Goal: Task Accomplishment & Management: Use online tool/utility

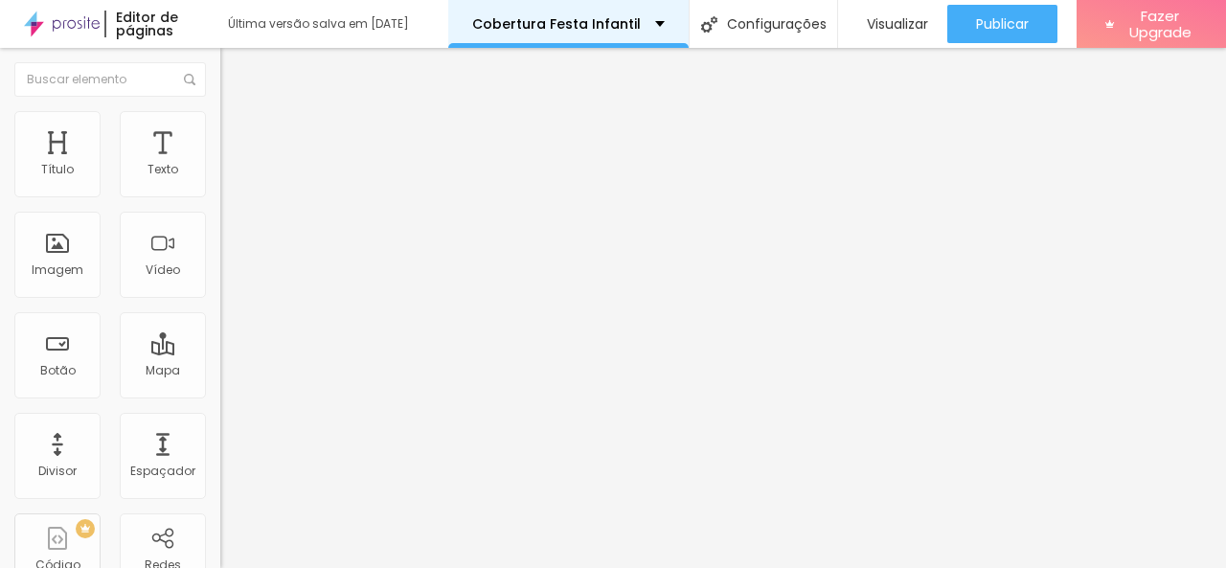
click at [584, 38] on div "Cobertura Festa Infantil" at bounding box center [568, 24] width 240 height 48
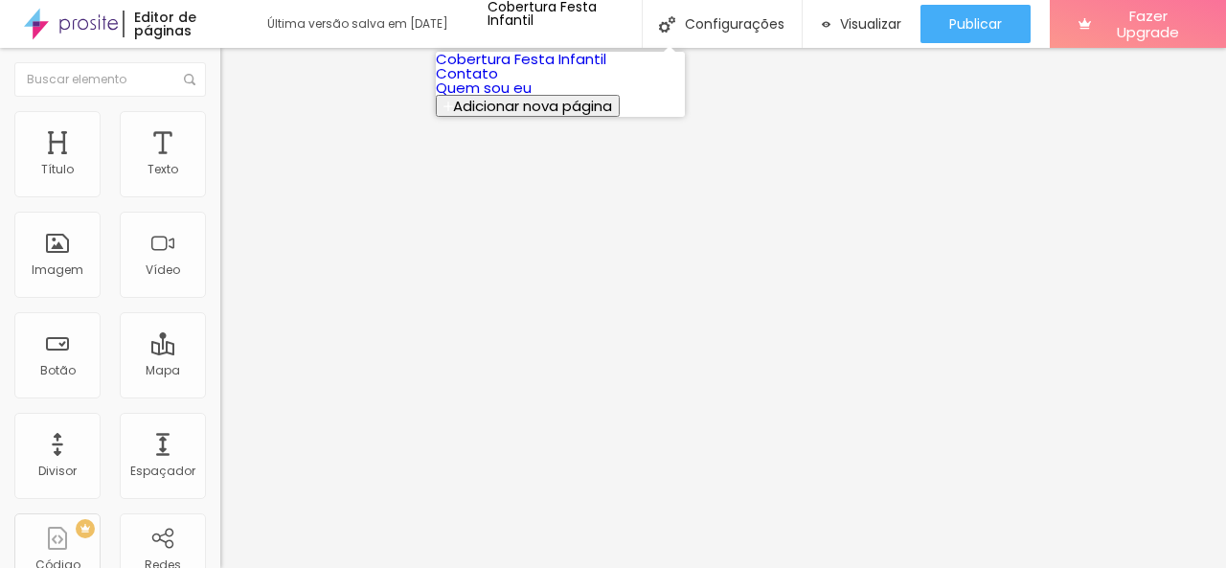
click at [532, 98] on link "Quem sou eu" at bounding box center [484, 88] width 96 height 20
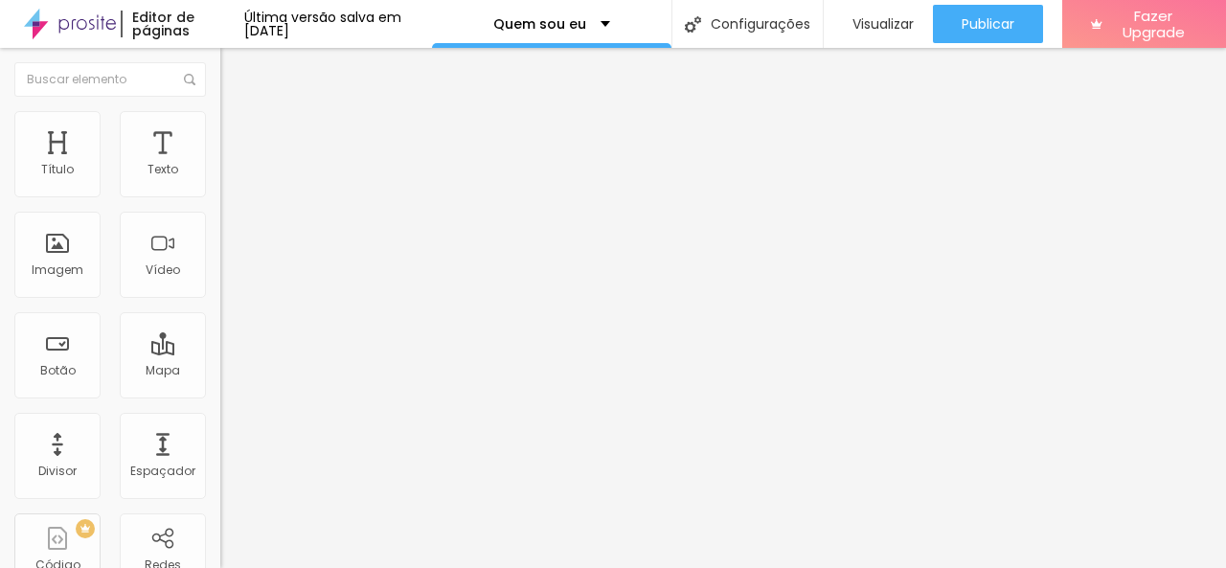
type input "17"
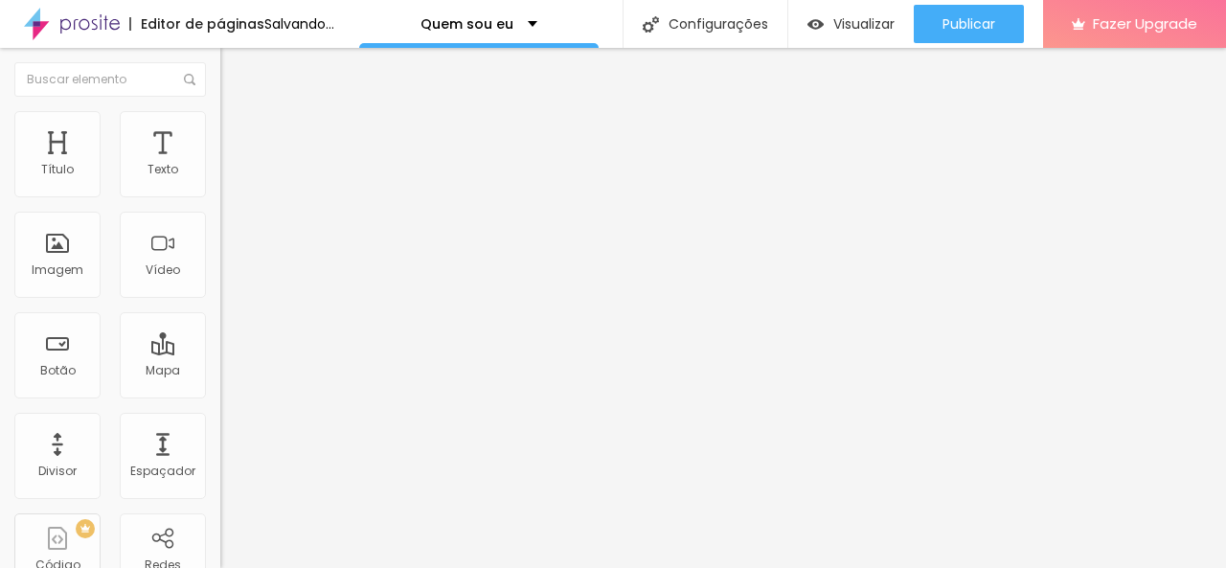
type input "16"
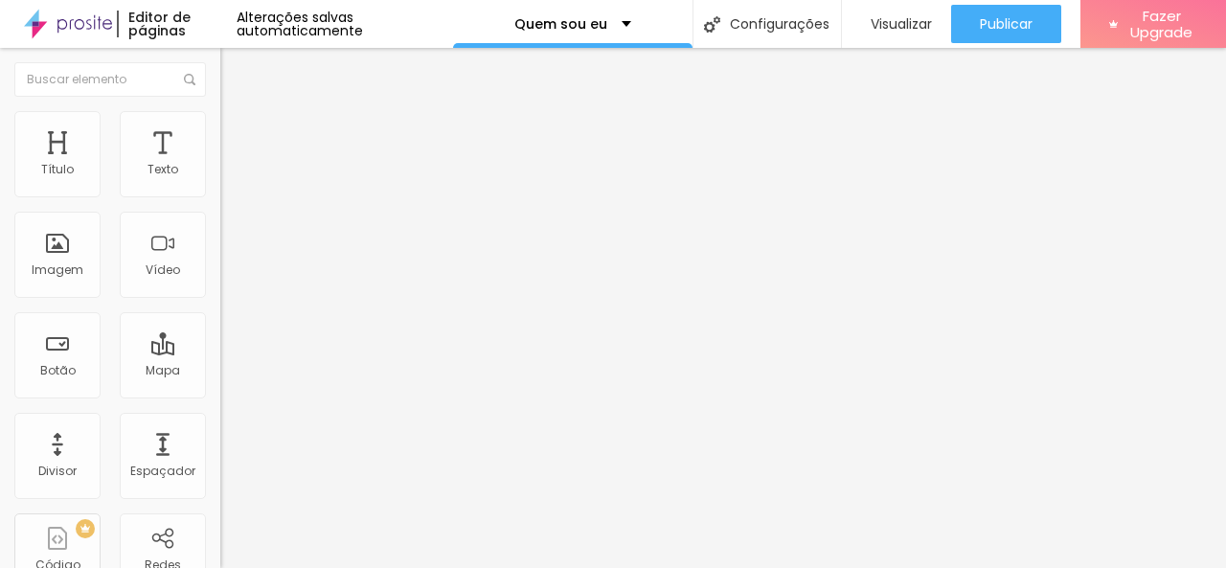
type input "15"
type input "14"
type input "15"
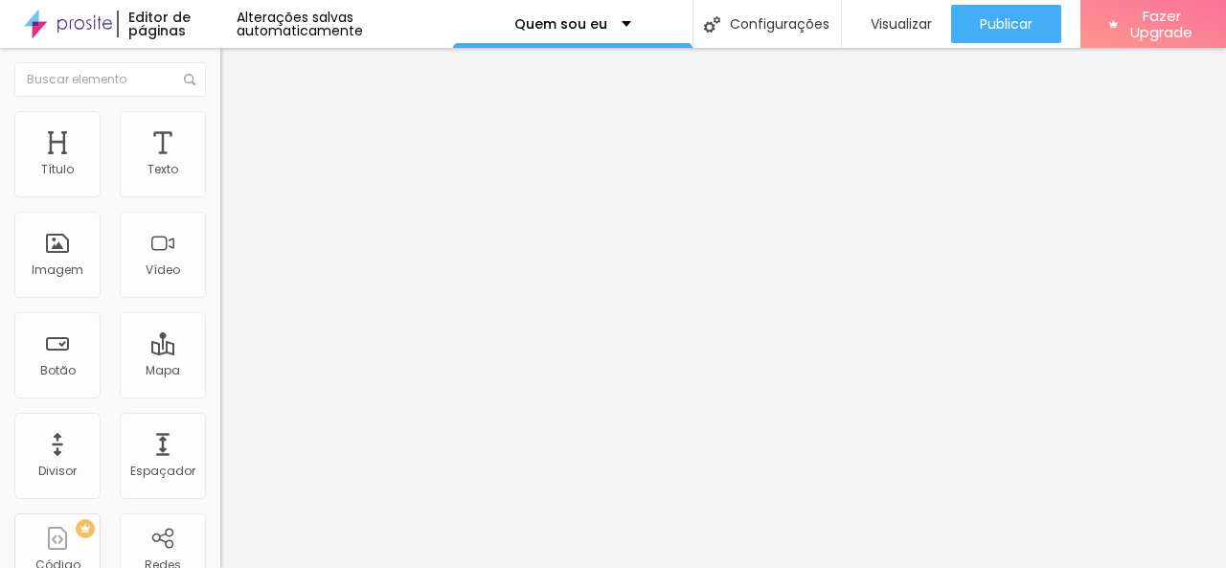
type input "15"
type input "16"
type input "17"
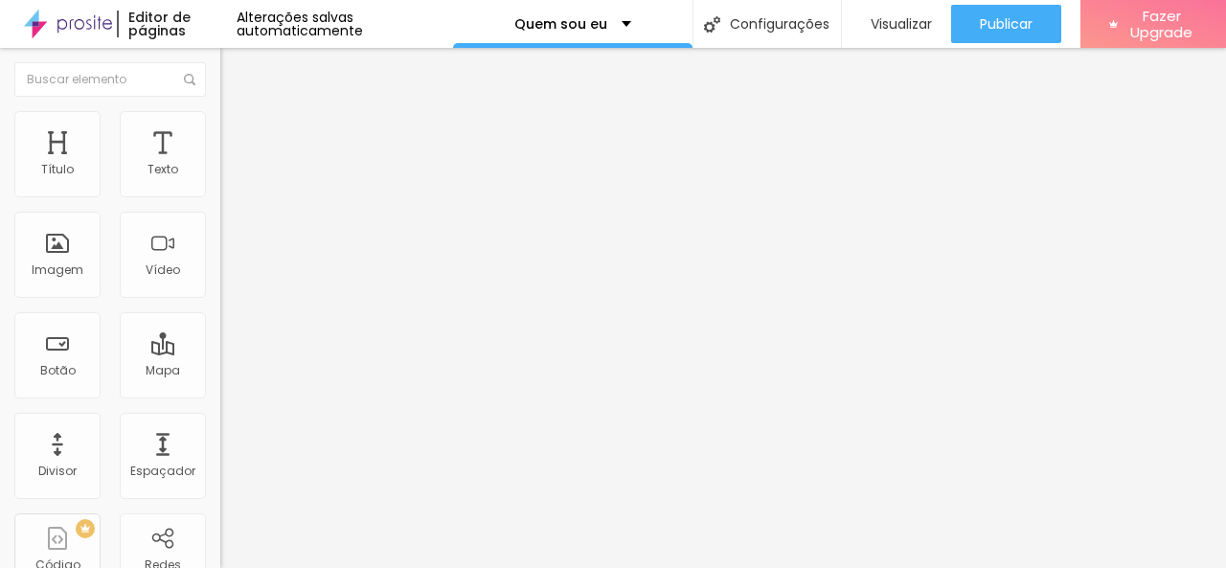
type input "18"
click at [220, 352] on input "range" at bounding box center [282, 359] width 124 height 15
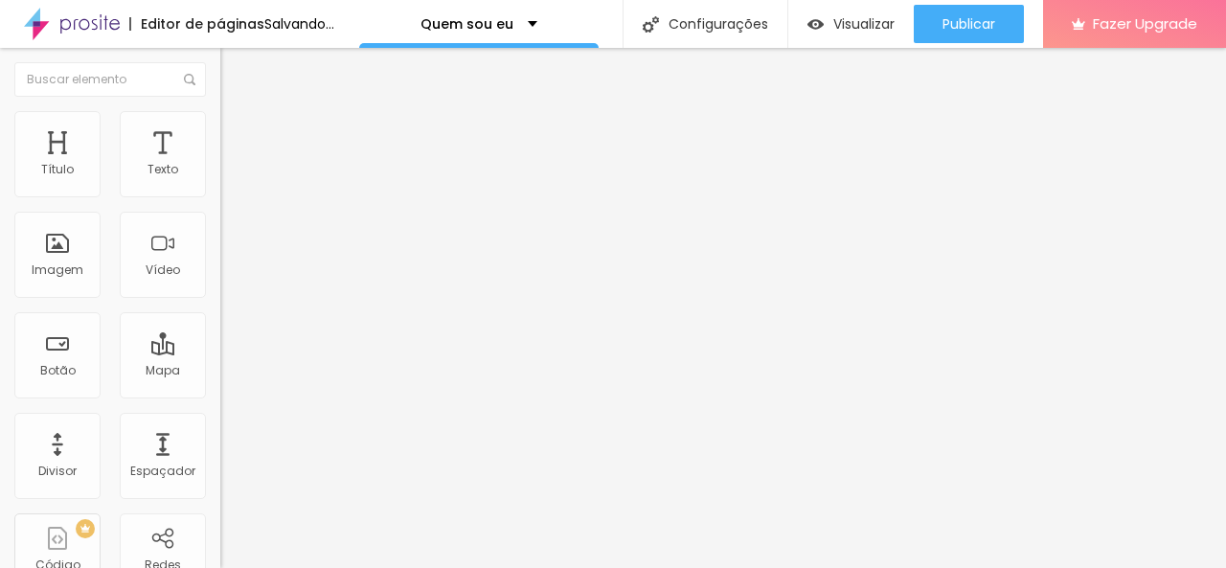
click at [220, 118] on img at bounding box center [228, 119] width 17 height 17
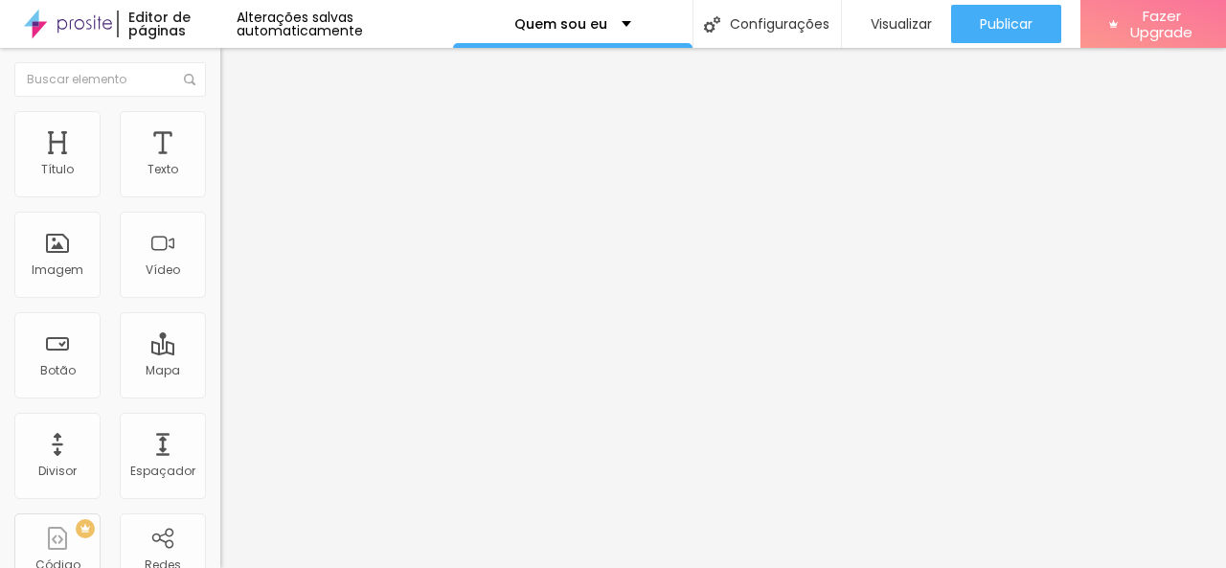
type input "3"
type input "4"
type input "6"
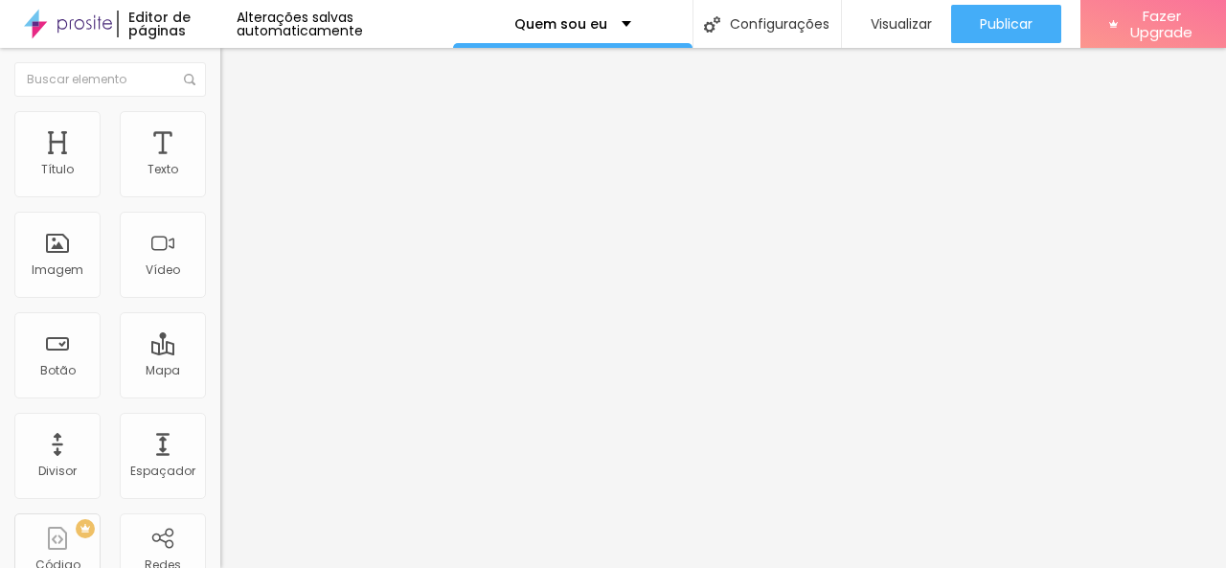
type input "6"
type input "7"
type input "9"
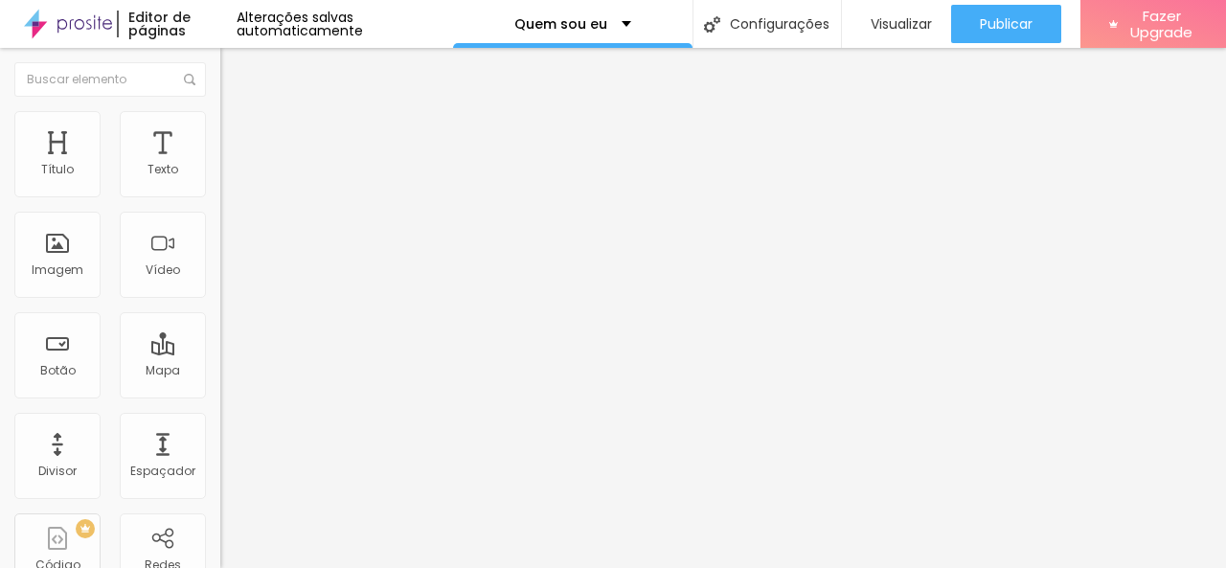
type input "10"
type input "11"
type input "13"
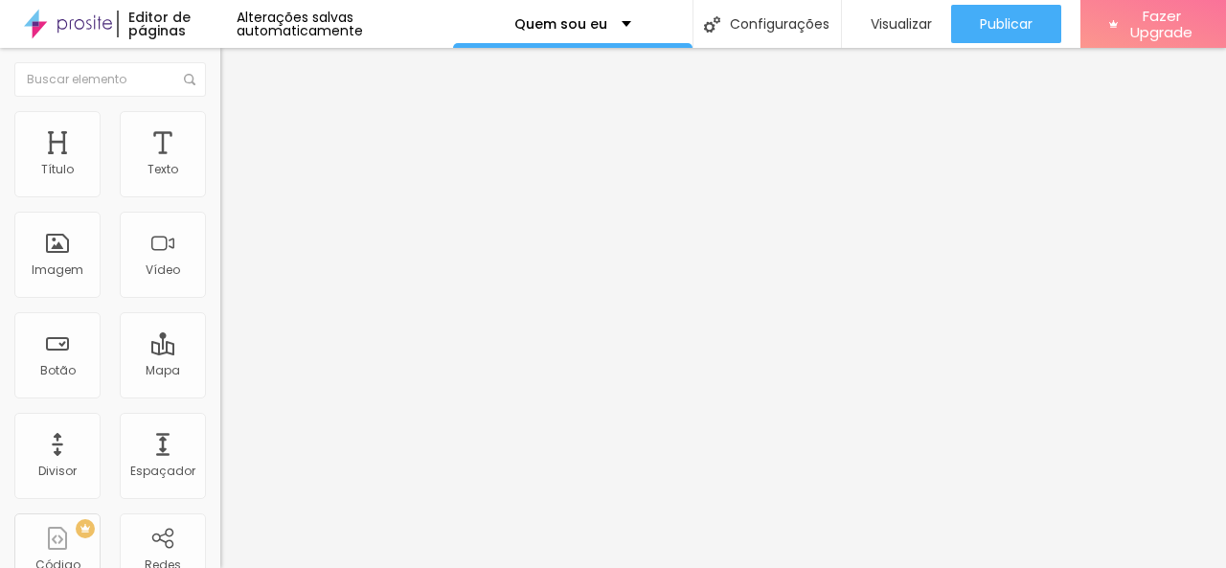
type input "13"
type input "14"
type input "15"
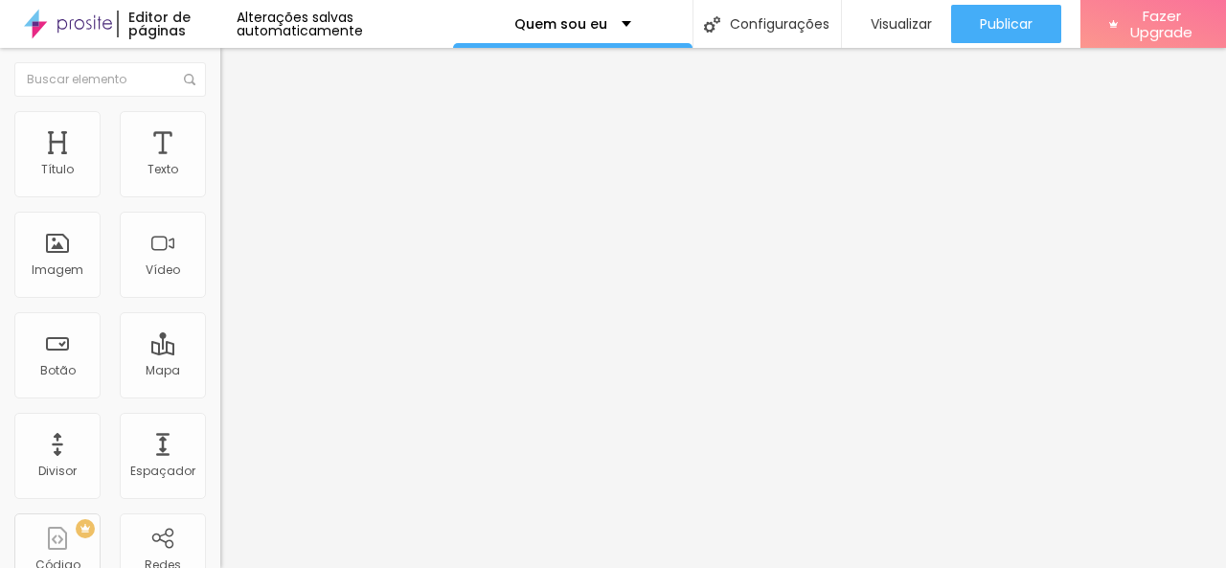
type input "16"
type input "18"
type input "20"
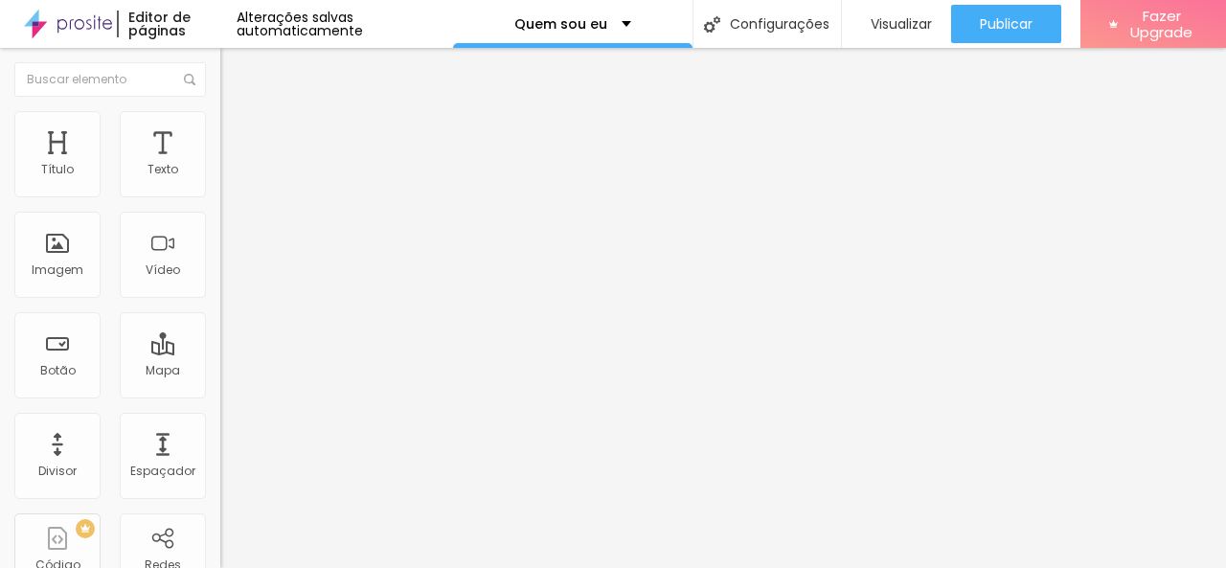
type input "20"
type input "24"
type input "25"
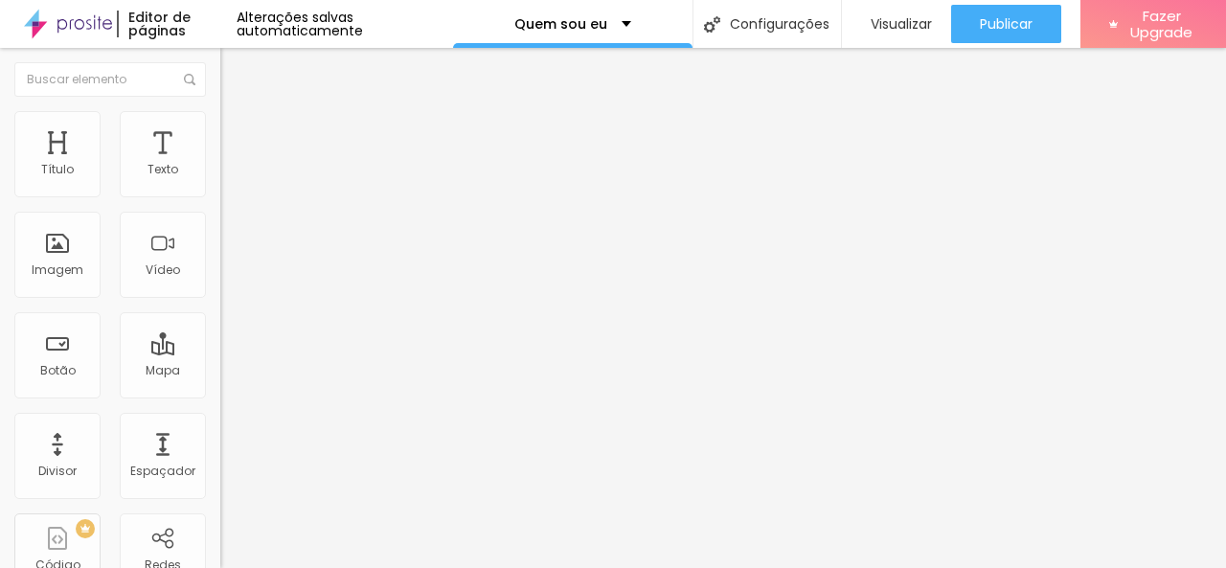
type input "28"
type input "29"
type input "27"
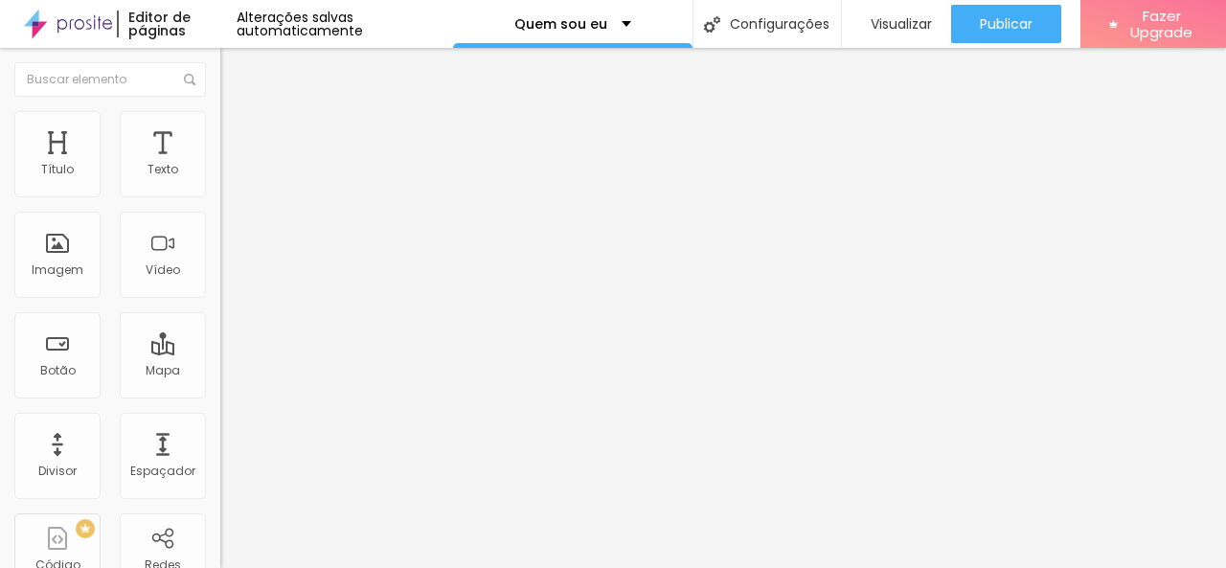
type input "27"
type input "26"
type input "24"
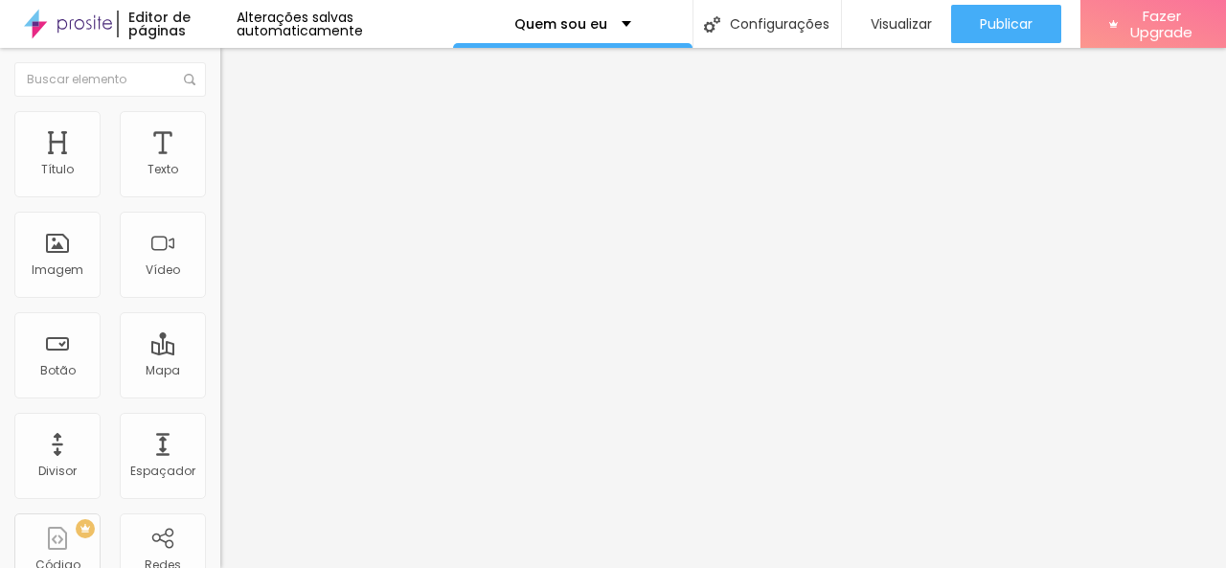
type input "23"
type input "22"
type input "21"
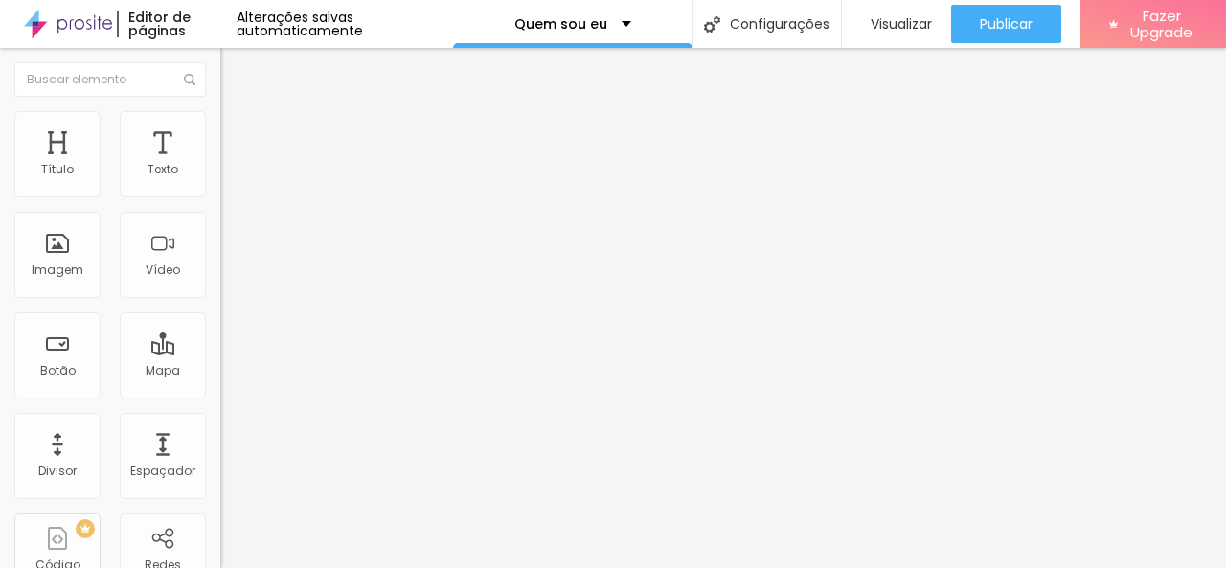
type input "21"
type input "19"
type input "18"
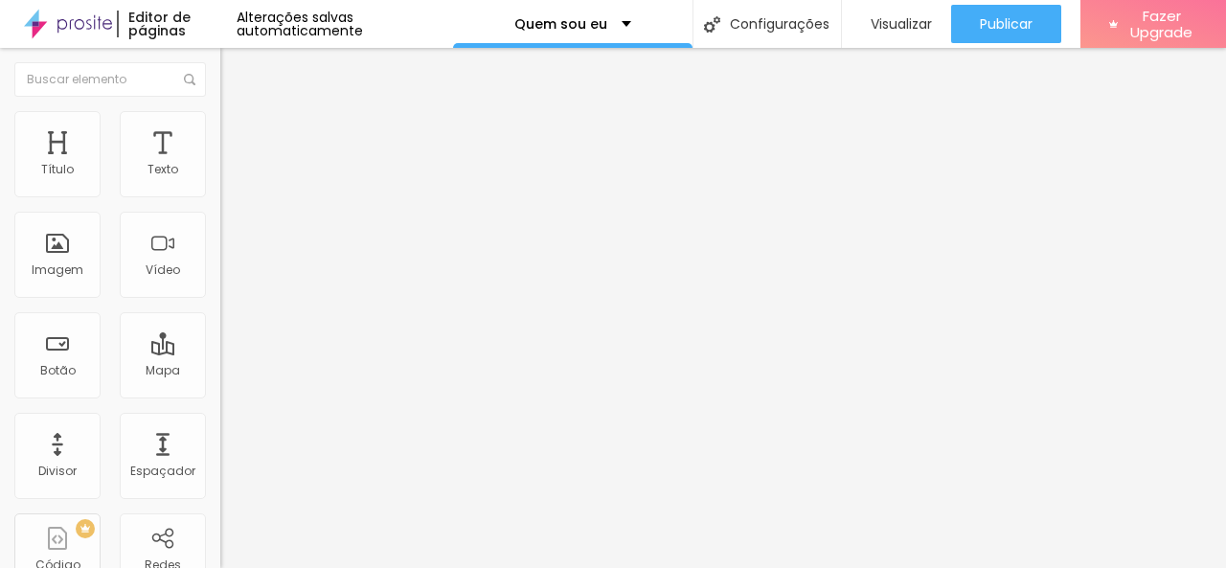
type input "16"
type input "15"
drag, startPoint x: 46, startPoint y: 223, endPoint x: 59, endPoint y: 233, distance: 16.5
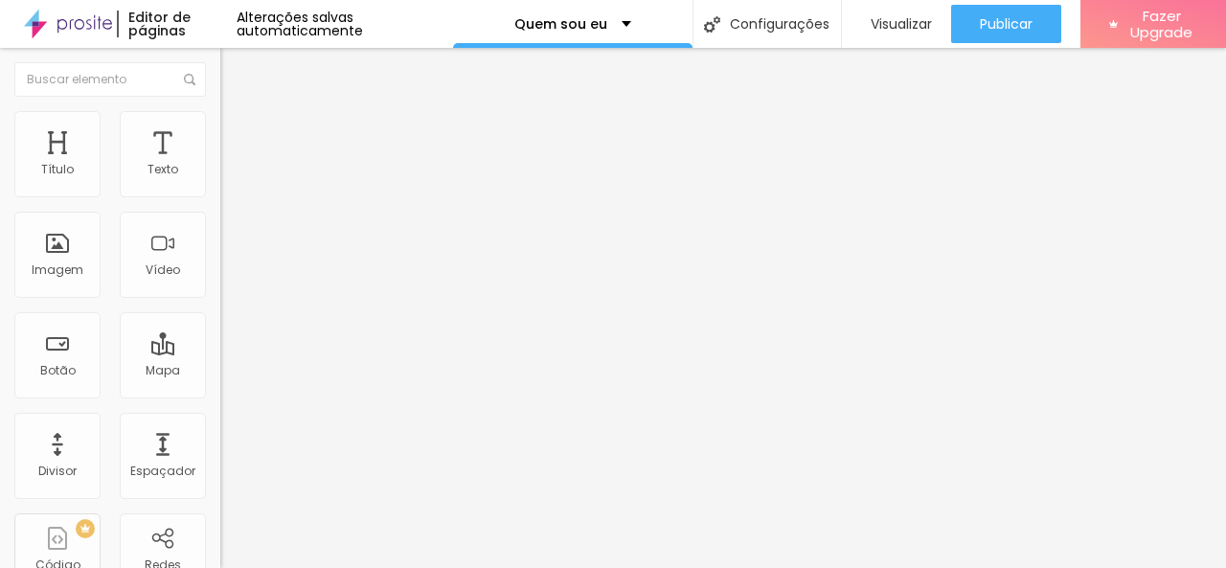
type input "15"
click at [238, 113] on span "Estilo" at bounding box center [253, 105] width 30 height 16
type input "0.1"
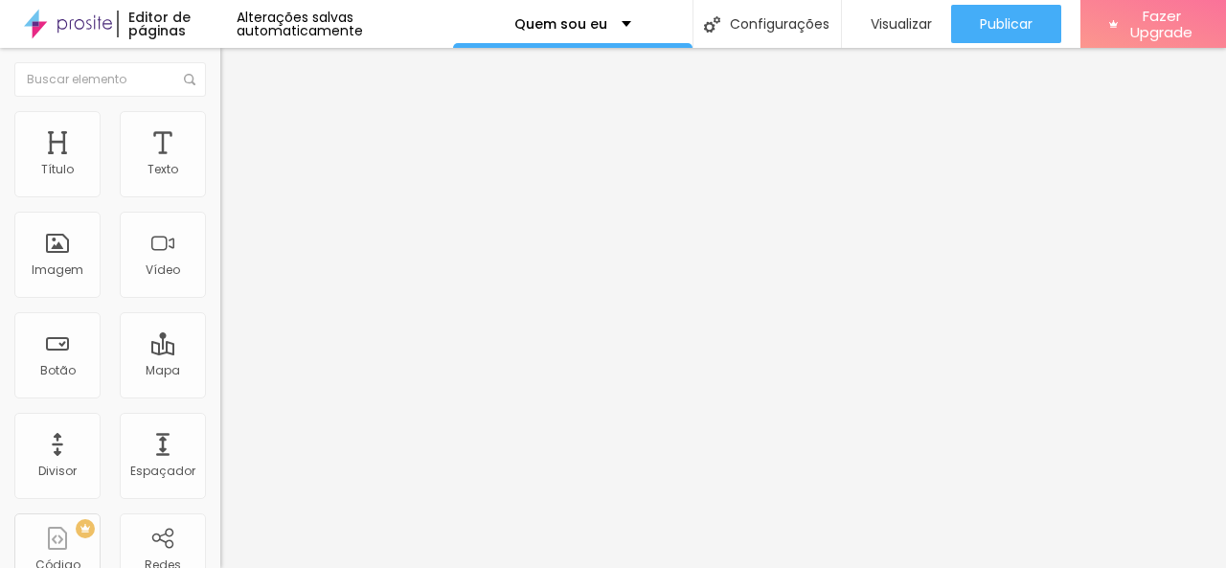
type input "0.4"
type input "0.5"
type input "0.6"
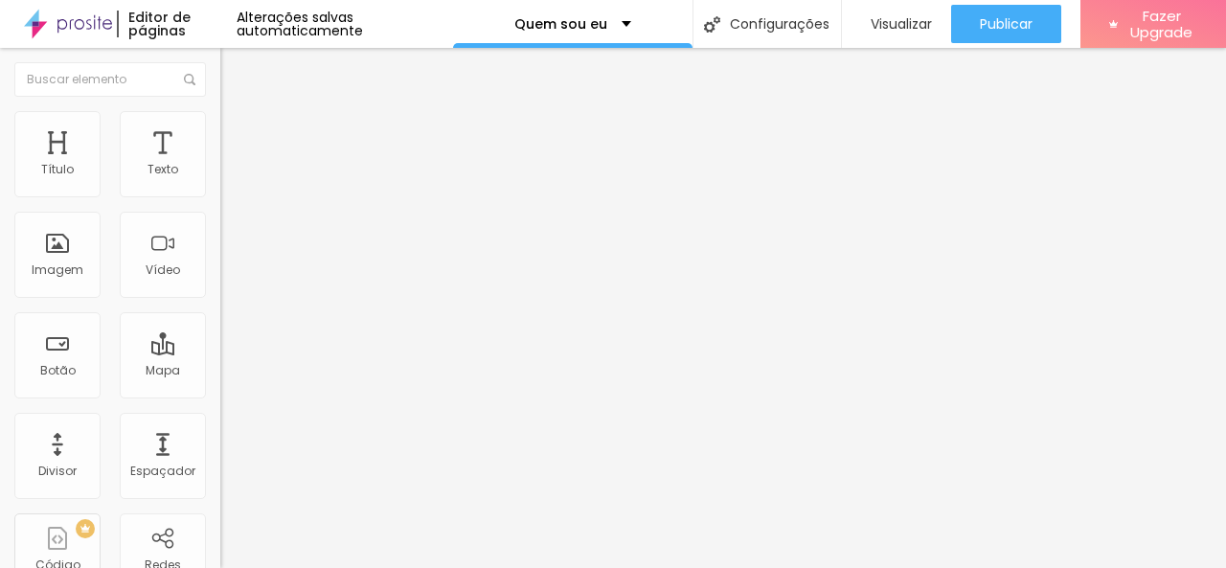
type input "0.6"
type input "0.8"
type input "0.9"
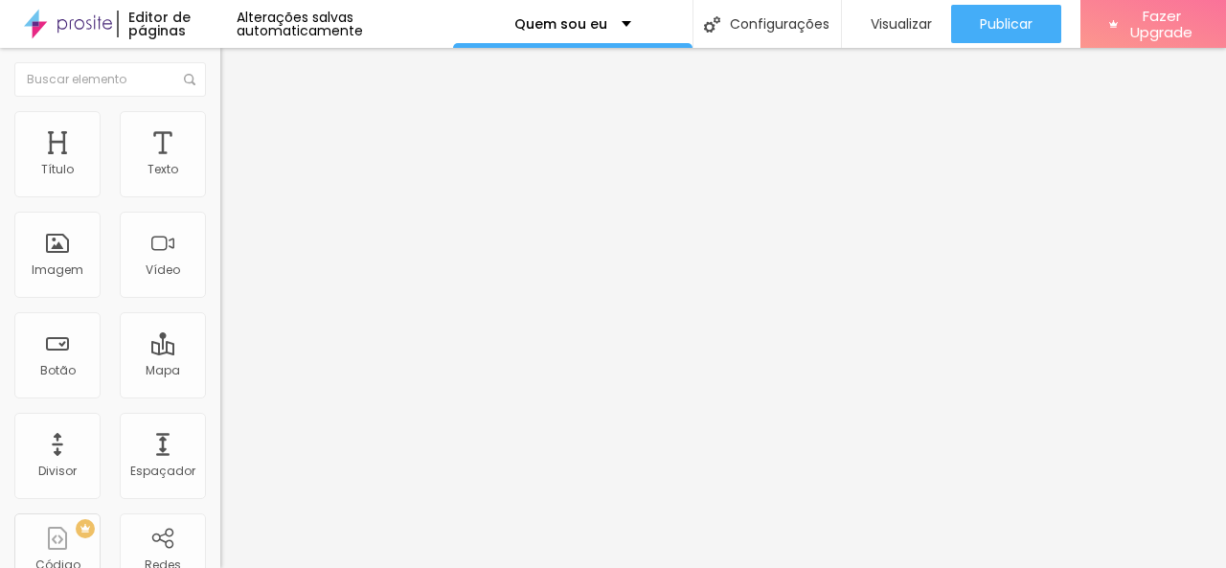
type input "1"
type input "1.1"
type input "1"
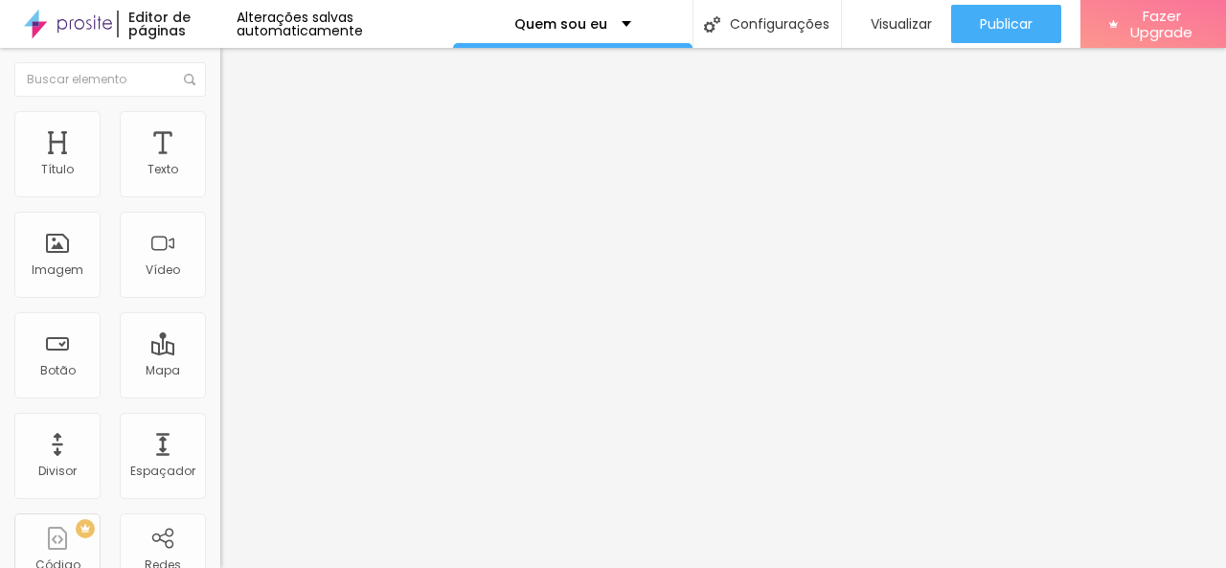
type input "1"
type input "0.8"
type input "0.7"
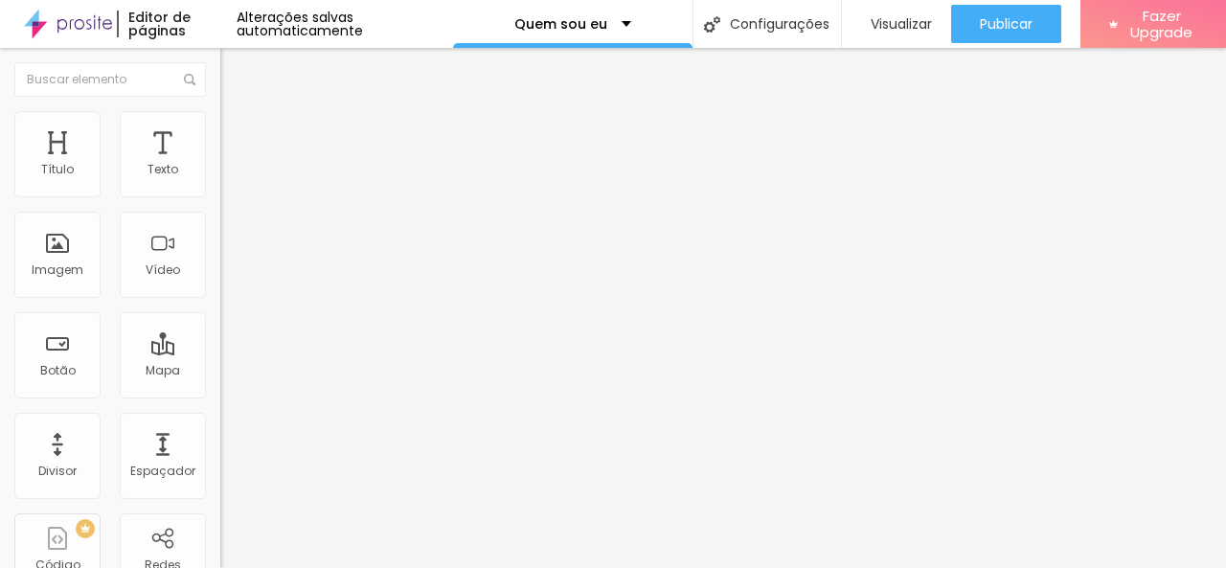
drag, startPoint x: 42, startPoint y: 219, endPoint x: 53, endPoint y: 226, distance: 12.5
type input "0.7"
type input "1"
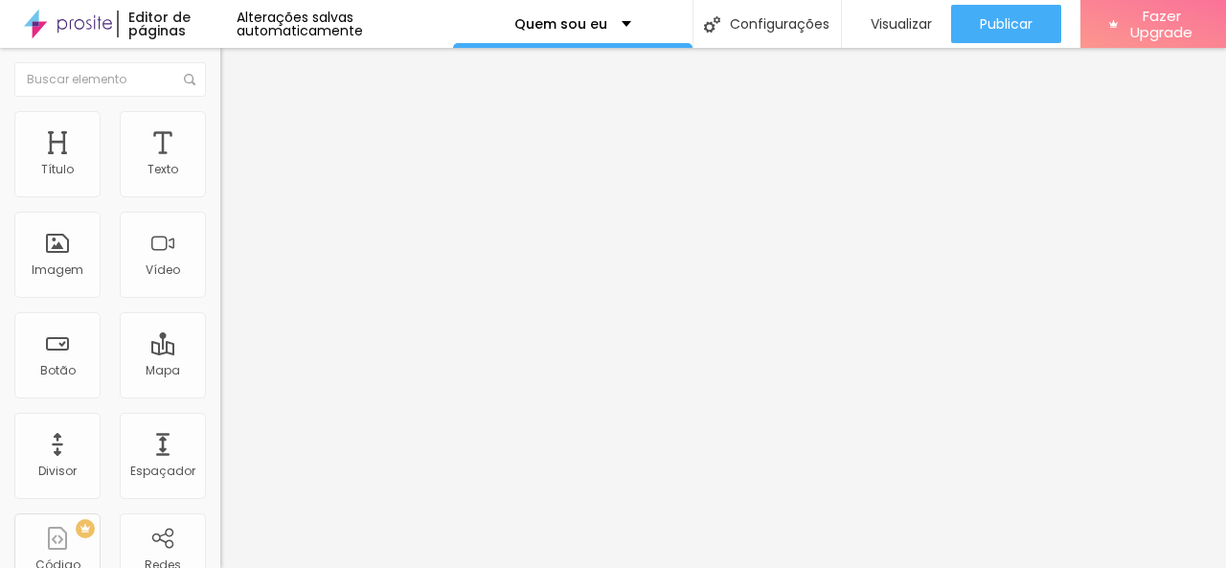
type input "0"
drag, startPoint x: 46, startPoint y: 300, endPoint x: 35, endPoint y: 306, distance: 12.0
click at [64, 157] on div "Título" at bounding box center [57, 154] width 86 height 86
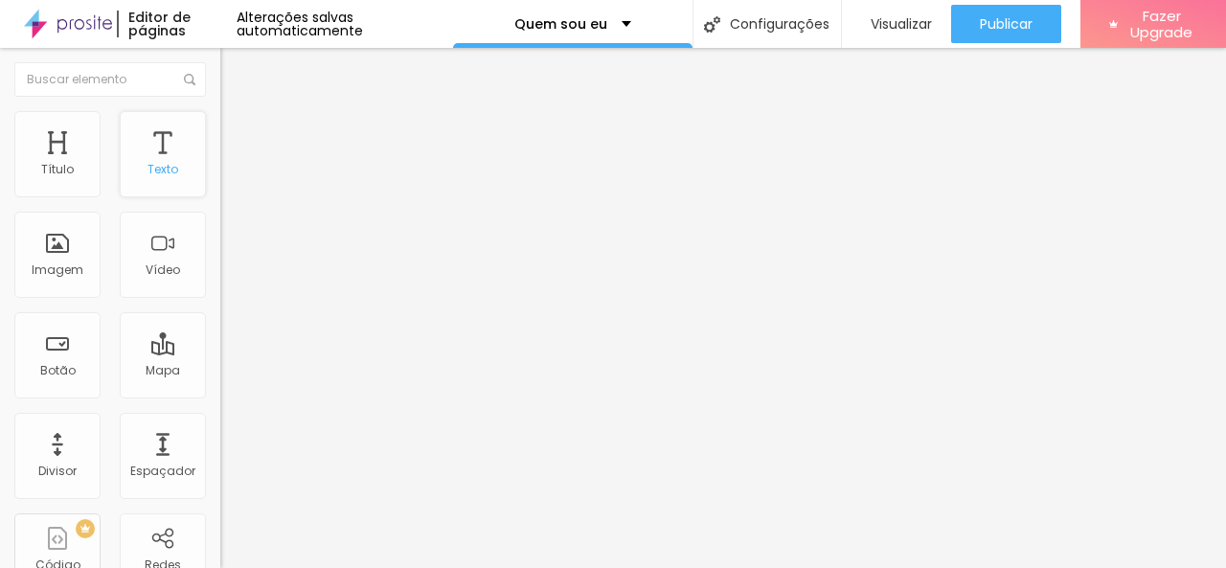
click at [151, 163] on div "Texto" at bounding box center [162, 169] width 31 height 13
click at [154, 165] on div "Texto" at bounding box center [162, 169] width 31 height 13
click at [147, 164] on div "Texto" at bounding box center [162, 169] width 31 height 13
click at [232, 176] on span "Trocar icone" at bounding box center [274, 168] width 85 height 16
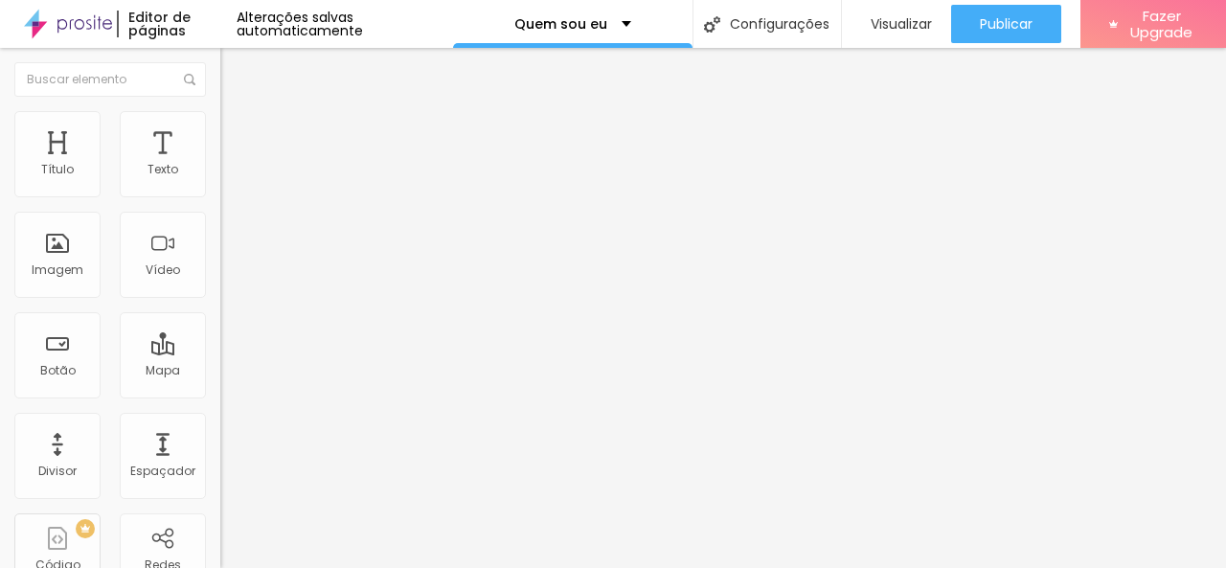
click at [220, 124] on img at bounding box center [228, 119] width 17 height 17
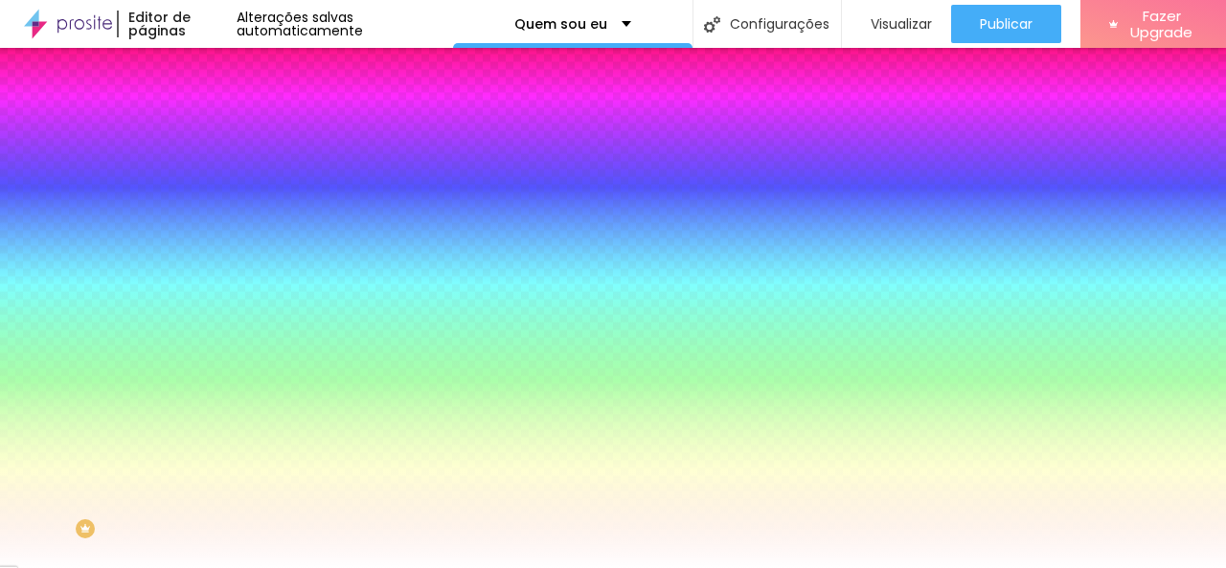
click at [238, 135] on span "Avançado" at bounding box center [269, 143] width 63 height 16
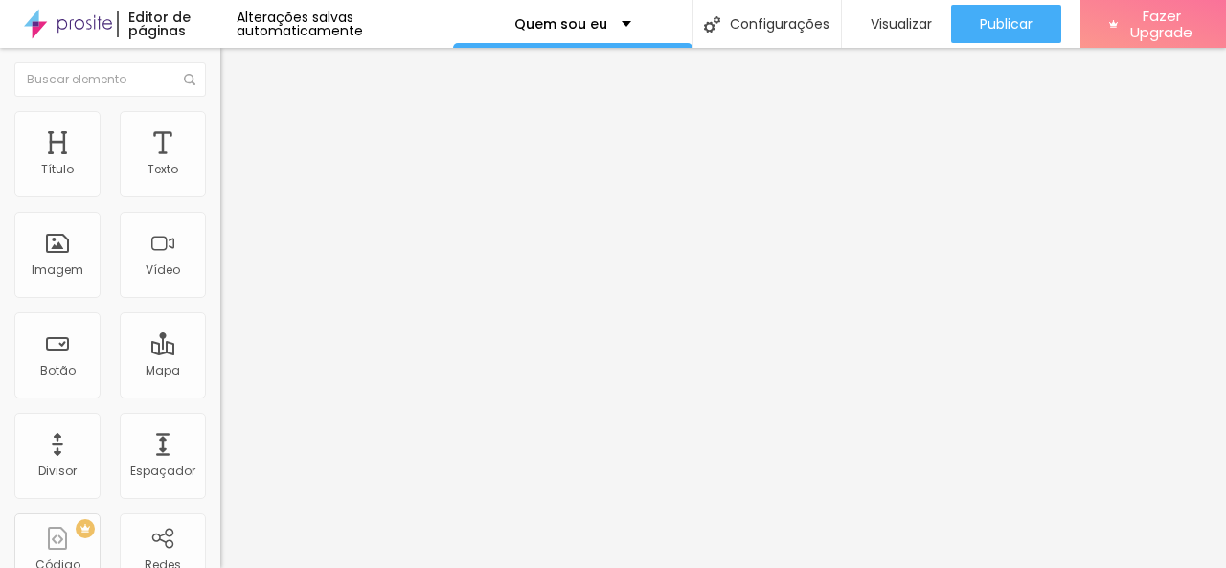
click at [79, 9] on img at bounding box center [68, 24] width 88 height 48
